Goal: Use online tool/utility

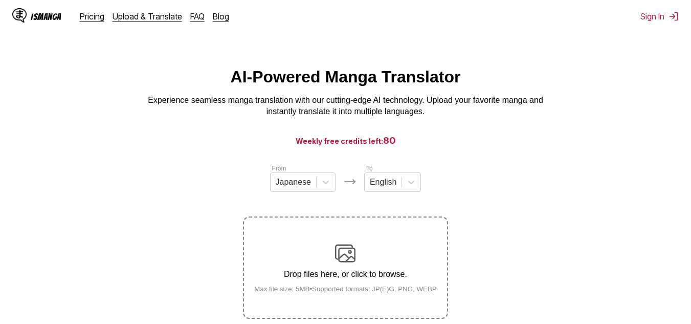
click at [348, 263] on img at bounding box center [345, 253] width 20 height 20
click at [0, 0] on input "Drop files here, or click to browse. Max file size: 5MB • Supported formats: JP…" at bounding box center [0, 0] width 0 height 0
click at [340, 246] on img at bounding box center [345, 253] width 20 height 20
click at [0, 0] on input "Drop files here, or click to browse. Max file size: 5MB • Supported formats: JP…" at bounding box center [0, 0] width 0 height 0
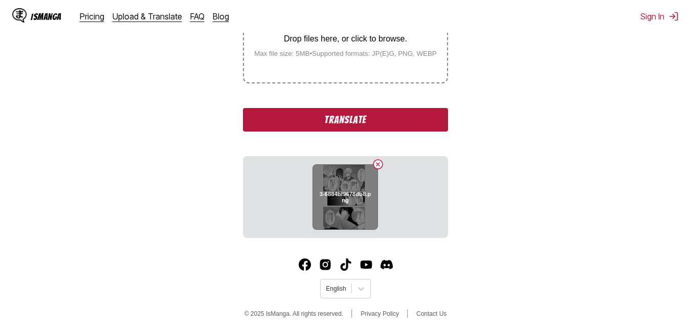
scroll to position [246, 0]
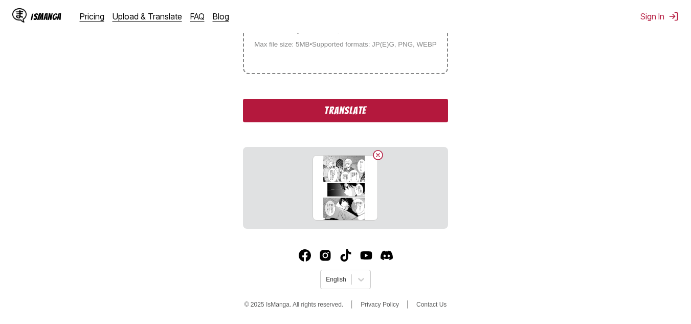
click at [359, 113] on button "Translate" at bounding box center [345, 111] width 205 height 24
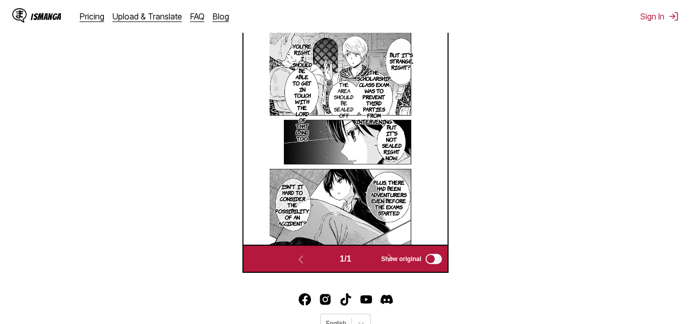
scroll to position [294, 0]
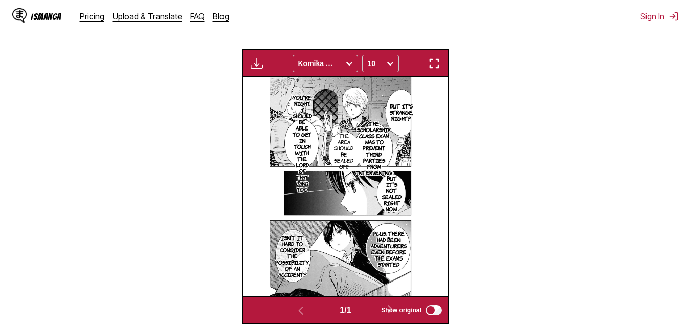
click at [436, 66] on img "button" at bounding box center [434, 63] width 12 height 12
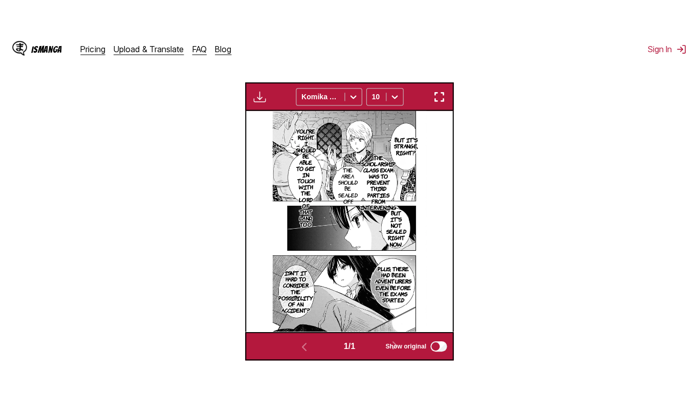
scroll to position [123, 0]
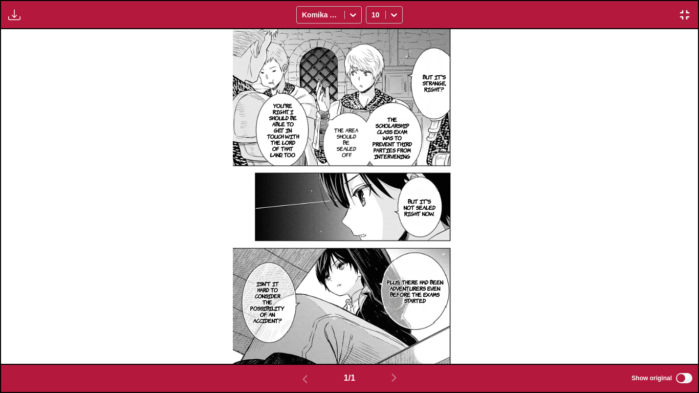
click at [689, 11] on img "button" at bounding box center [684, 15] width 12 height 12
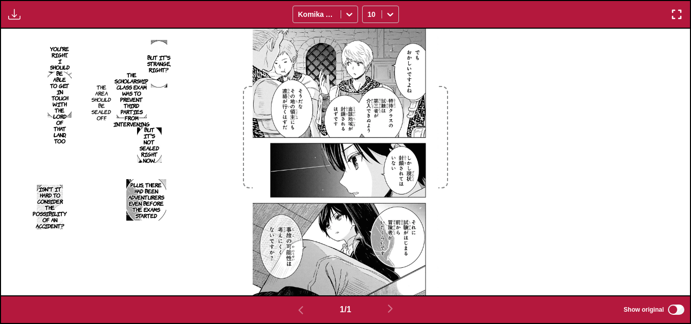
scroll to position [307, 0]
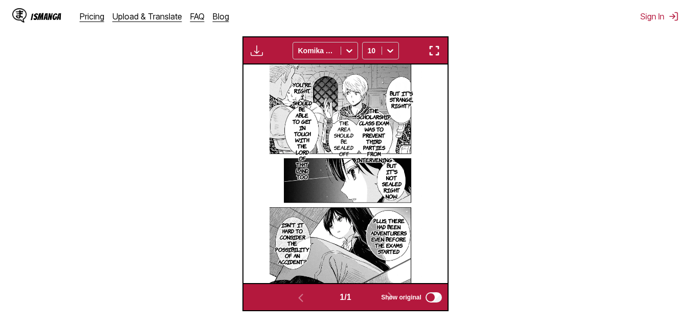
click at [431, 51] on img "button" at bounding box center [434, 51] width 12 height 12
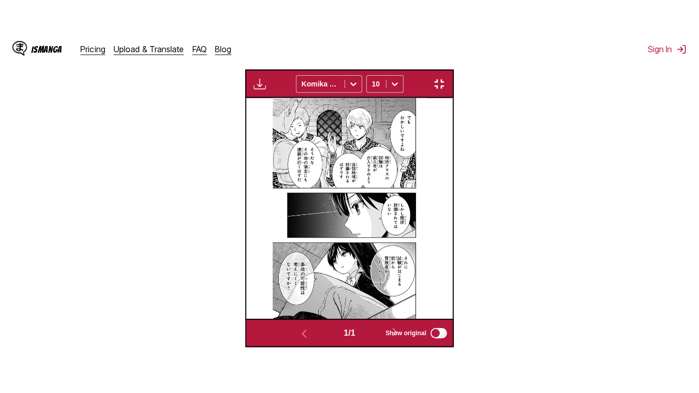
scroll to position [123, 0]
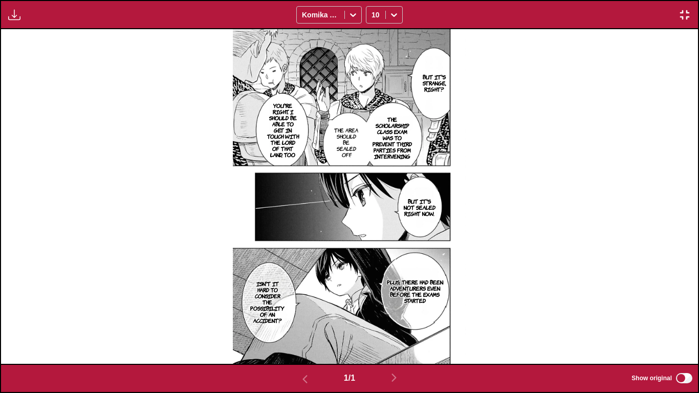
click at [685, 19] on img "button" at bounding box center [684, 15] width 12 height 12
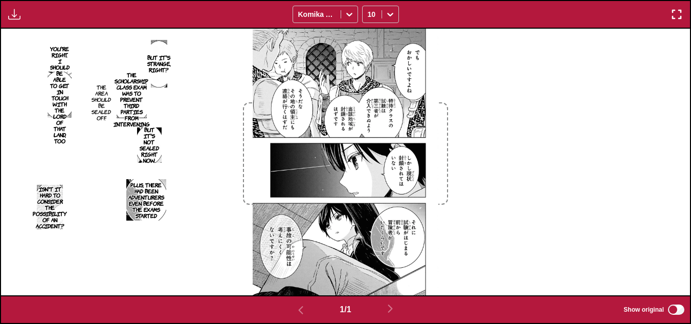
scroll to position [63, 0]
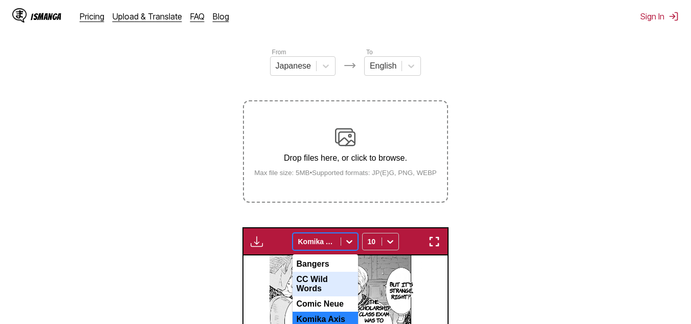
click at [351, 250] on div "4 results available. Use Up and Down to choose options, press Enter to select t…" at bounding box center [325, 241] width 65 height 17
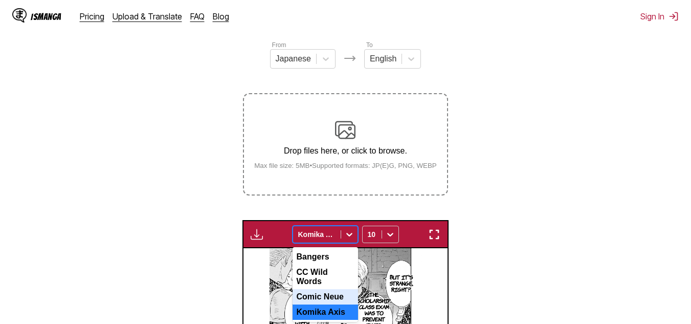
scroll to position [124, 0]
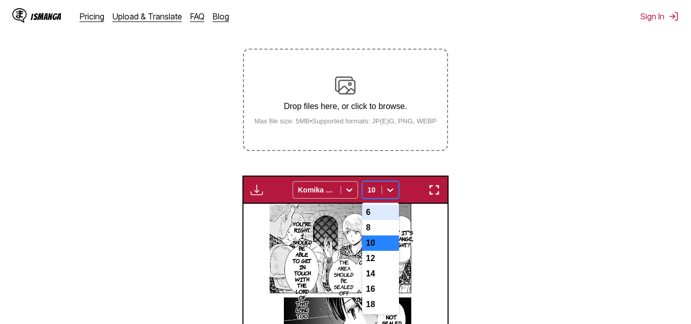
click at [392, 199] on div "7 results available. Use Up and Down to choose options, press Enter to select t…" at bounding box center [380, 189] width 37 height 17
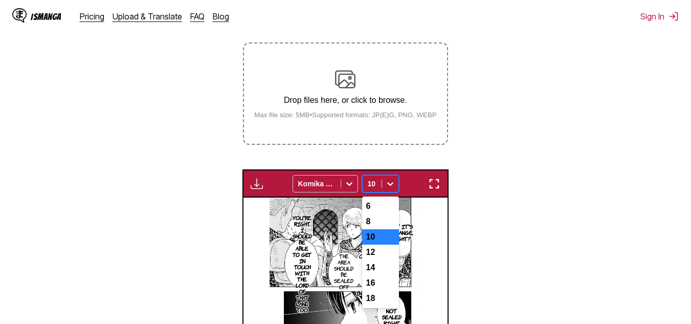
scroll to position [174, 0]
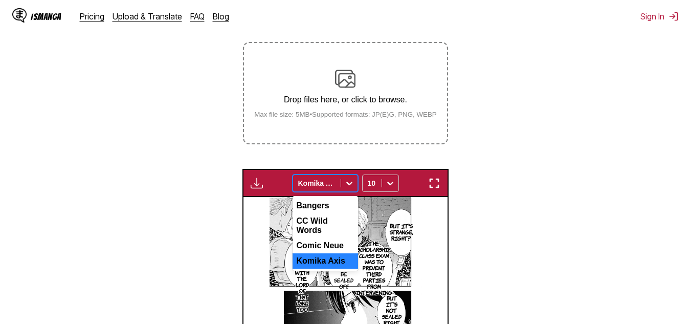
click at [351, 185] on icon at bounding box center [349, 183] width 10 height 10
click at [347, 243] on div "Comic Neue" at bounding box center [325, 245] width 65 height 15
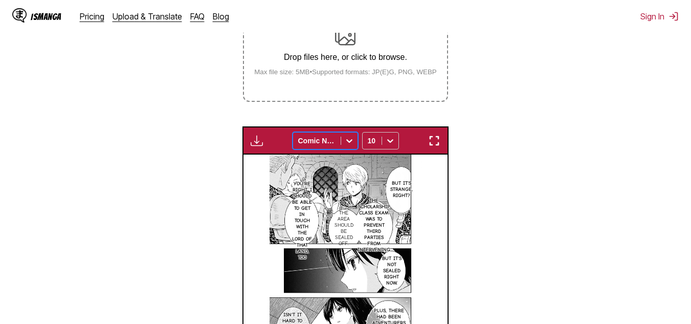
scroll to position [256, 0]
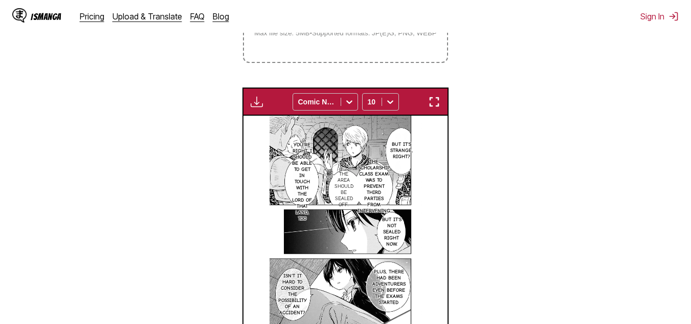
click at [435, 99] on img "button" at bounding box center [434, 102] width 12 height 12
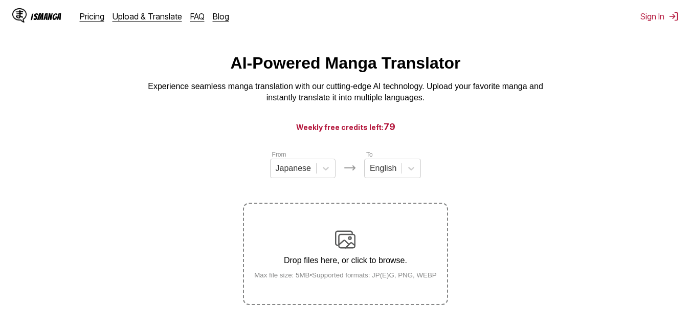
scroll to position [12, 0]
